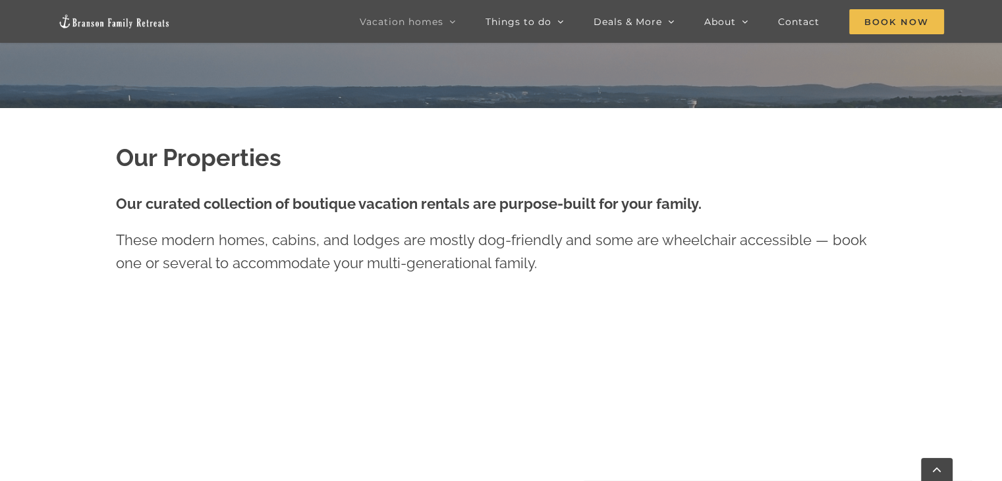
scroll to position [447, 0]
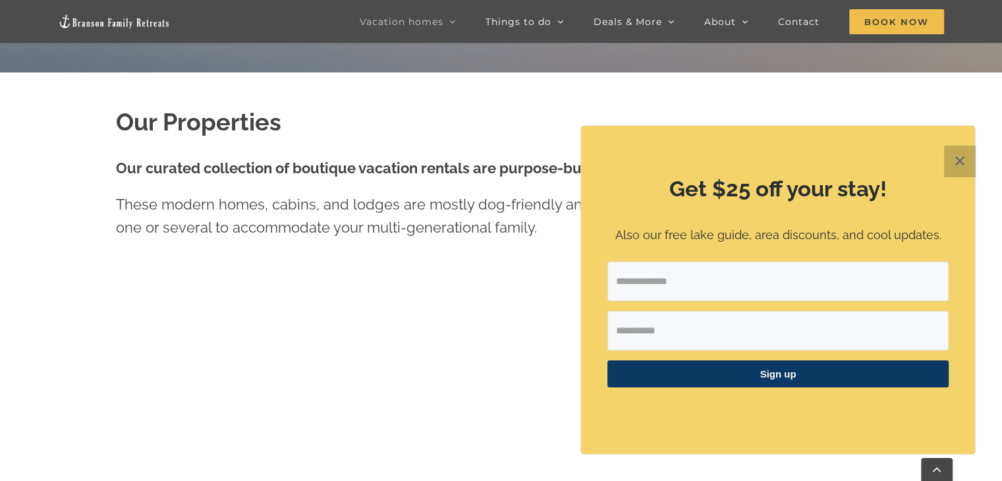
click at [960, 156] on button "✕" at bounding box center [960, 162] width 32 height 32
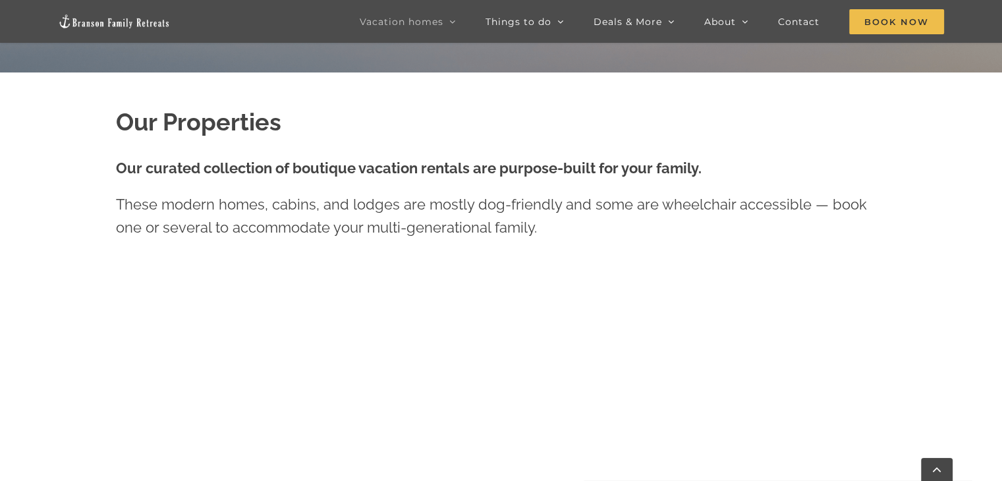
click at [855, 270] on div at bounding box center [501, 270] width 771 height 1
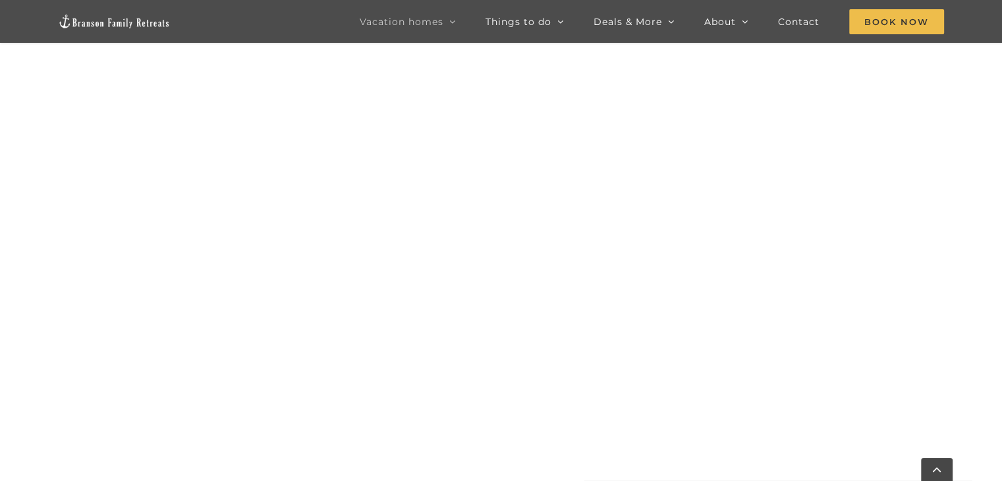
scroll to position [846, 0]
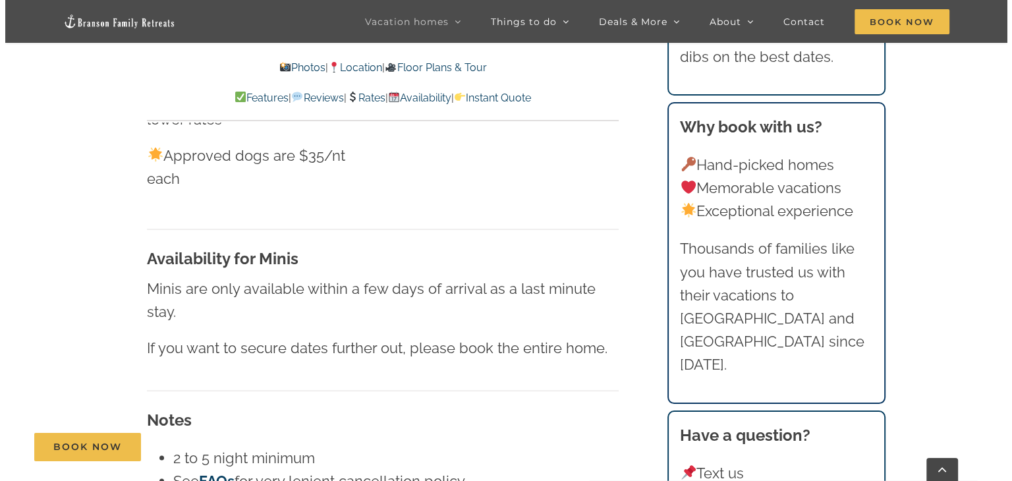
scroll to position [7684, 0]
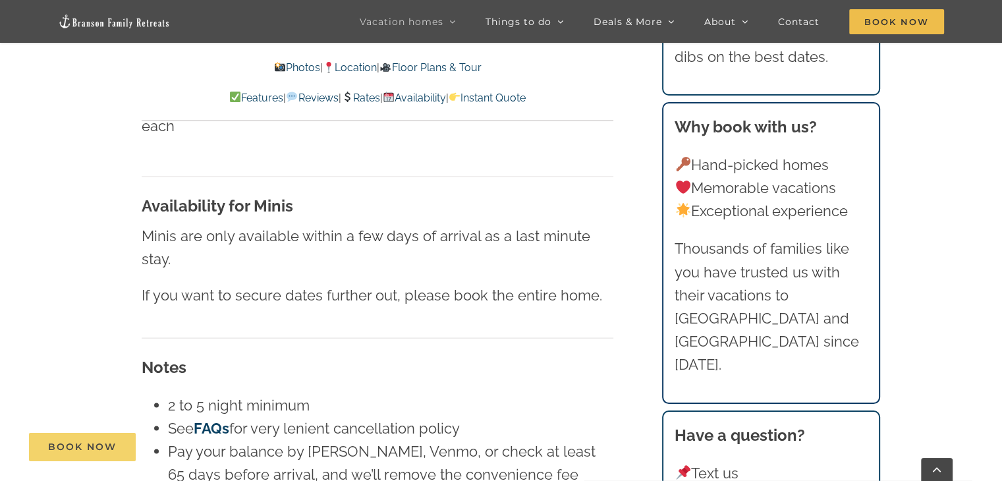
click at [93, 438] on link "Book Now" at bounding box center [82, 447] width 107 height 28
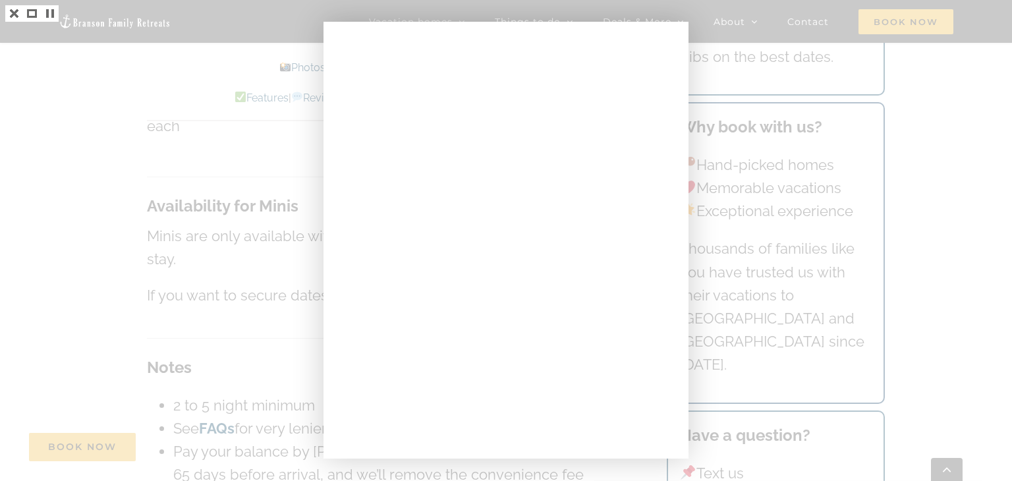
click at [284, 312] on div at bounding box center [506, 240] width 1012 height 481
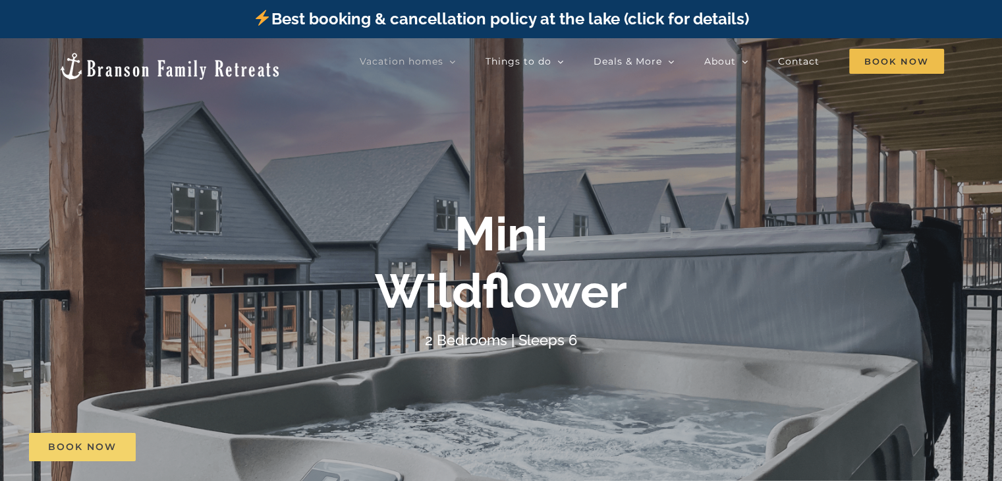
click at [65, 438] on link "Book Now" at bounding box center [82, 447] width 107 height 28
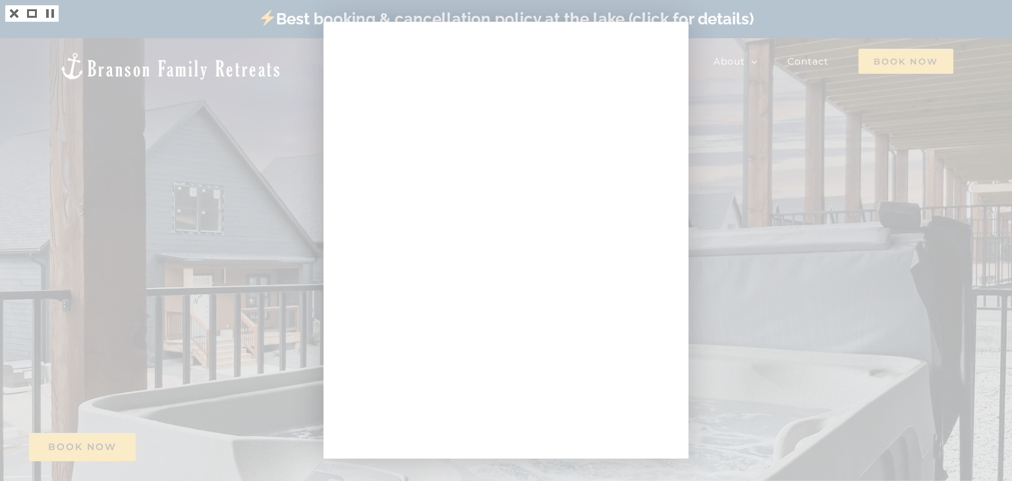
click at [735, 90] on div at bounding box center [506, 240] width 1012 height 481
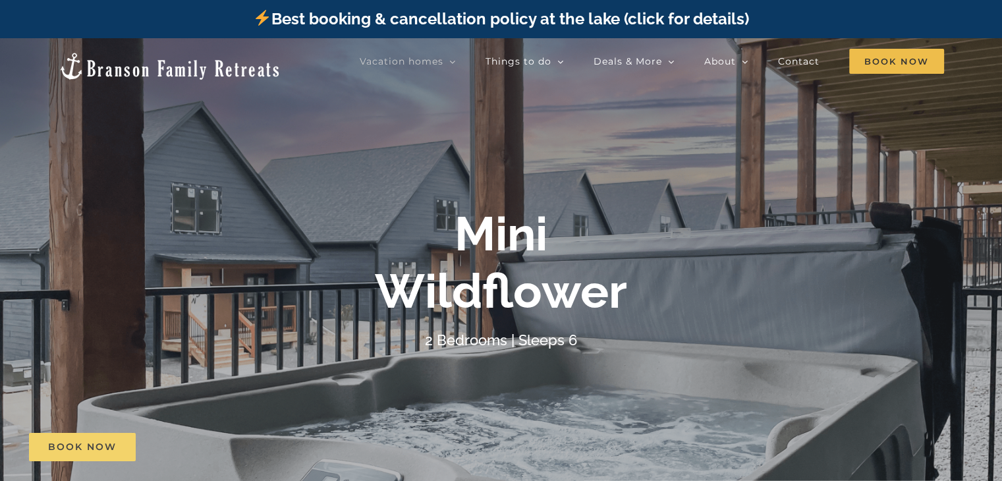
click at [82, 439] on link "Book Now" at bounding box center [82, 447] width 107 height 28
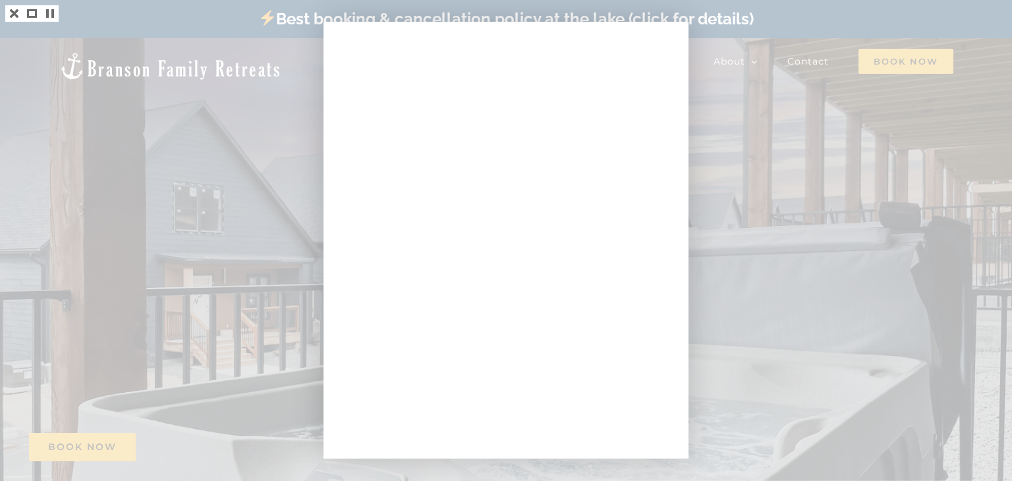
click at [183, 292] on div at bounding box center [506, 240] width 1012 height 481
